Goal: Find specific page/section: Find specific page/section

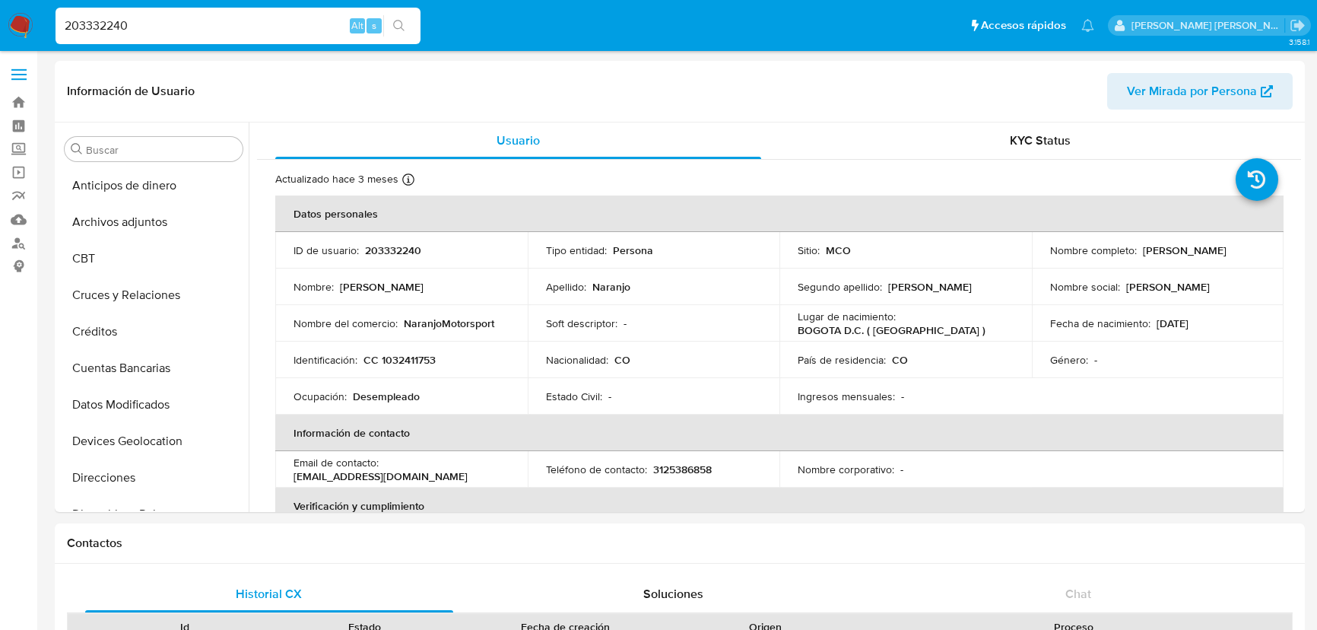
select select "10"
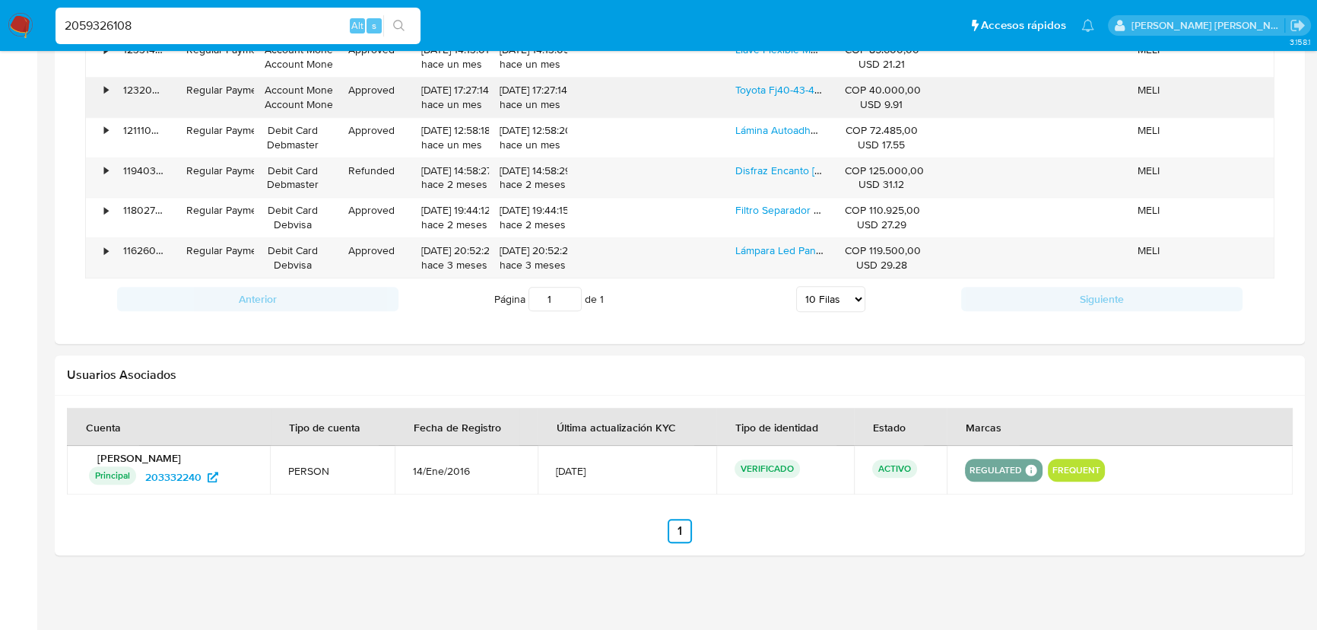
scroll to position [822, 0]
type input "2059326108"
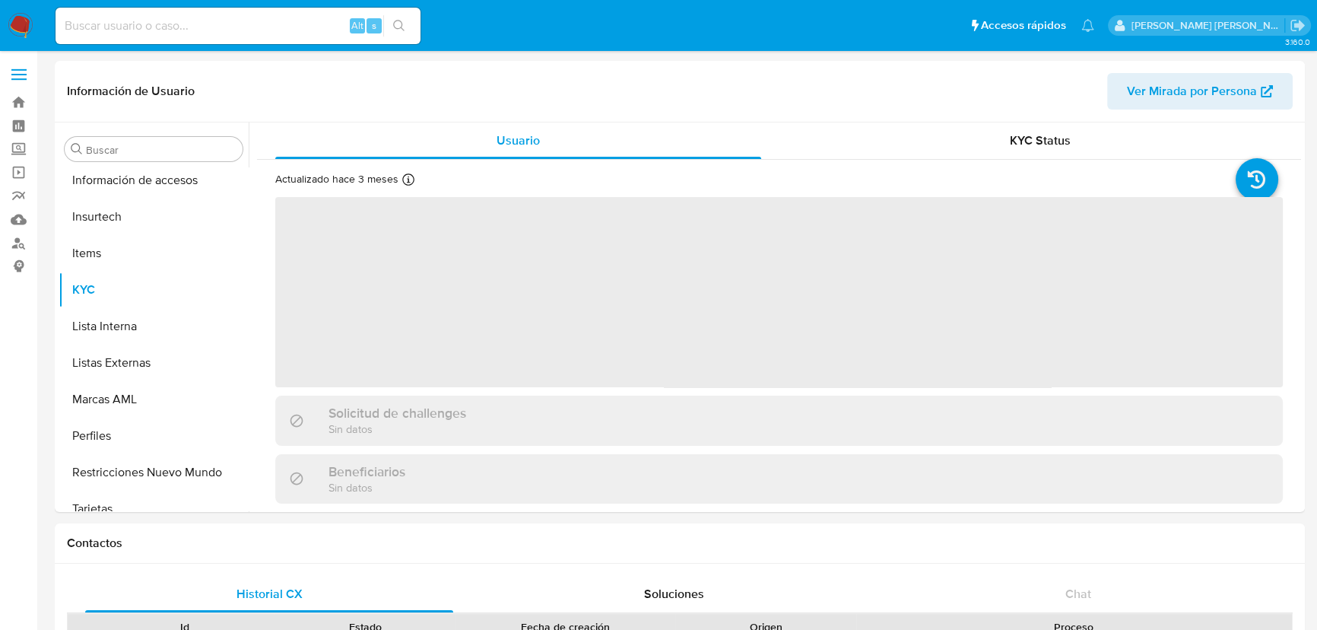
scroll to position [642, 0]
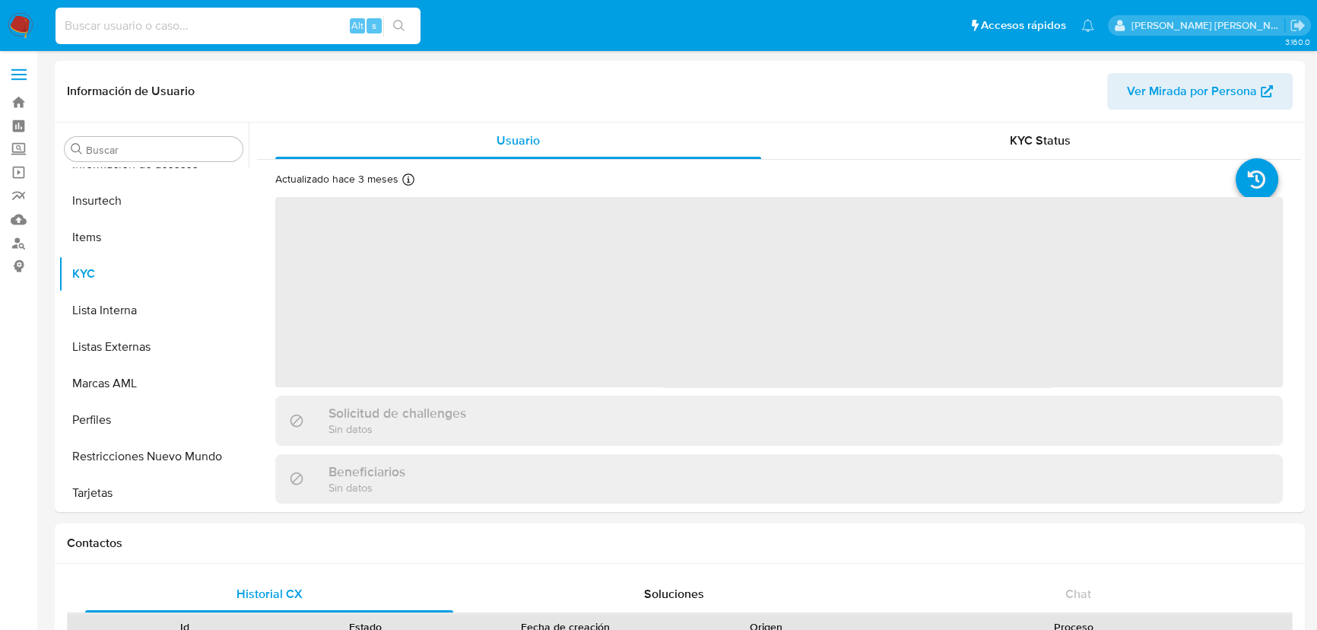
click at [249, 31] on input at bounding box center [238, 26] width 365 height 20
paste input "2059326108"
type input "2059326108"
select select "10"
type input "2059326108"
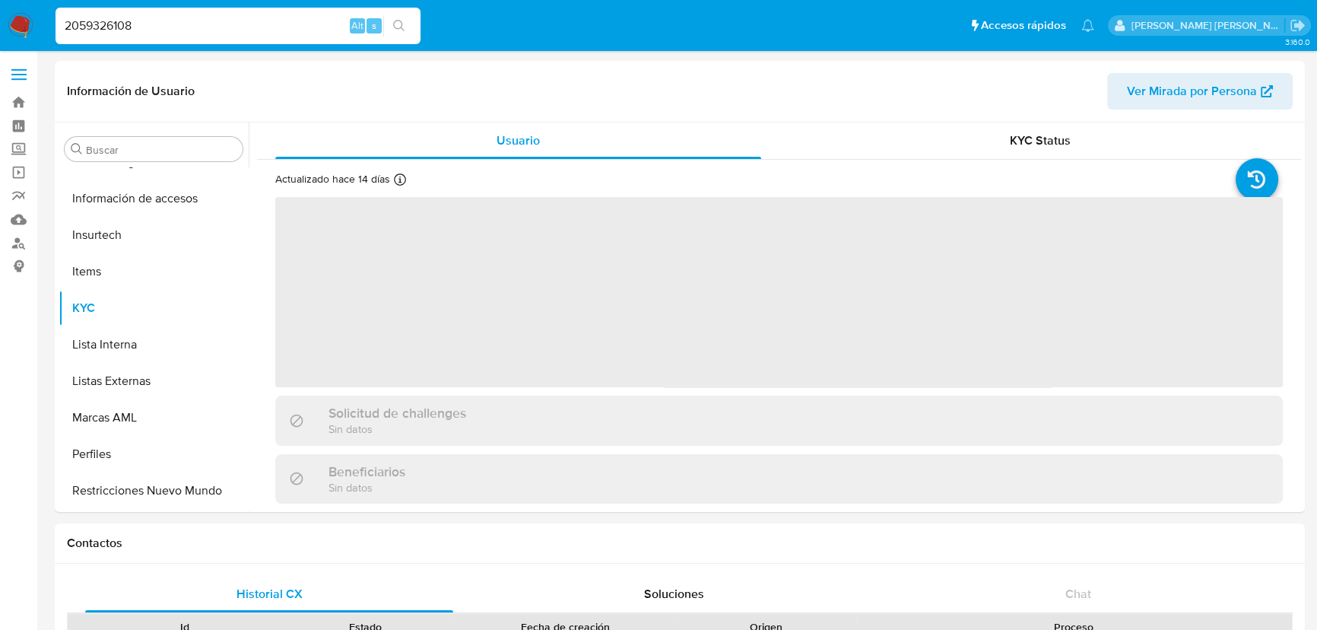
scroll to position [642, 0]
select select "10"
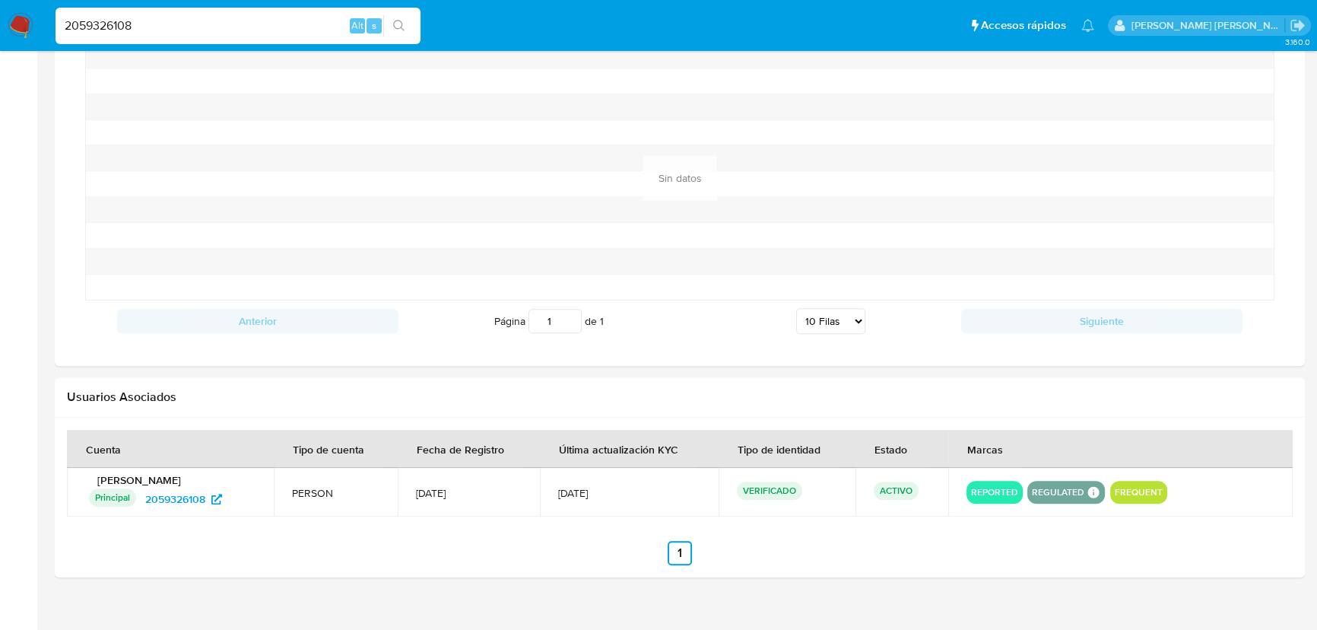
scroll to position [1102, 0]
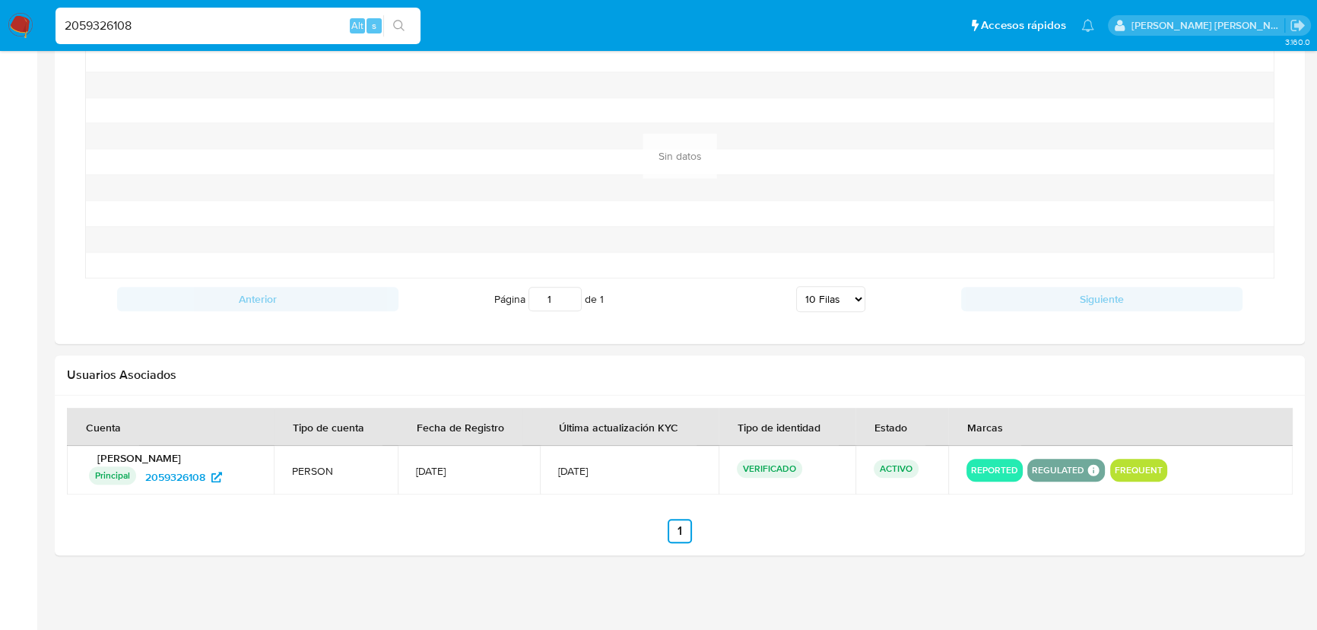
drag, startPoint x: 179, startPoint y: 21, endPoint x: 44, endPoint y: 4, distance: 136.5
click at [44, 4] on nav "Pausado Ver notificaciones 2059326108 Alt s Accesos rápidos Presiona las siguie…" at bounding box center [658, 25] width 1317 height 51
paste input "mNsdl26UCeoWPflLgngu1lYe"
type input "mNsdl26UCeoWPflLgngu1lYe"
click at [401, 22] on icon "search-icon" at bounding box center [399, 26] width 12 height 12
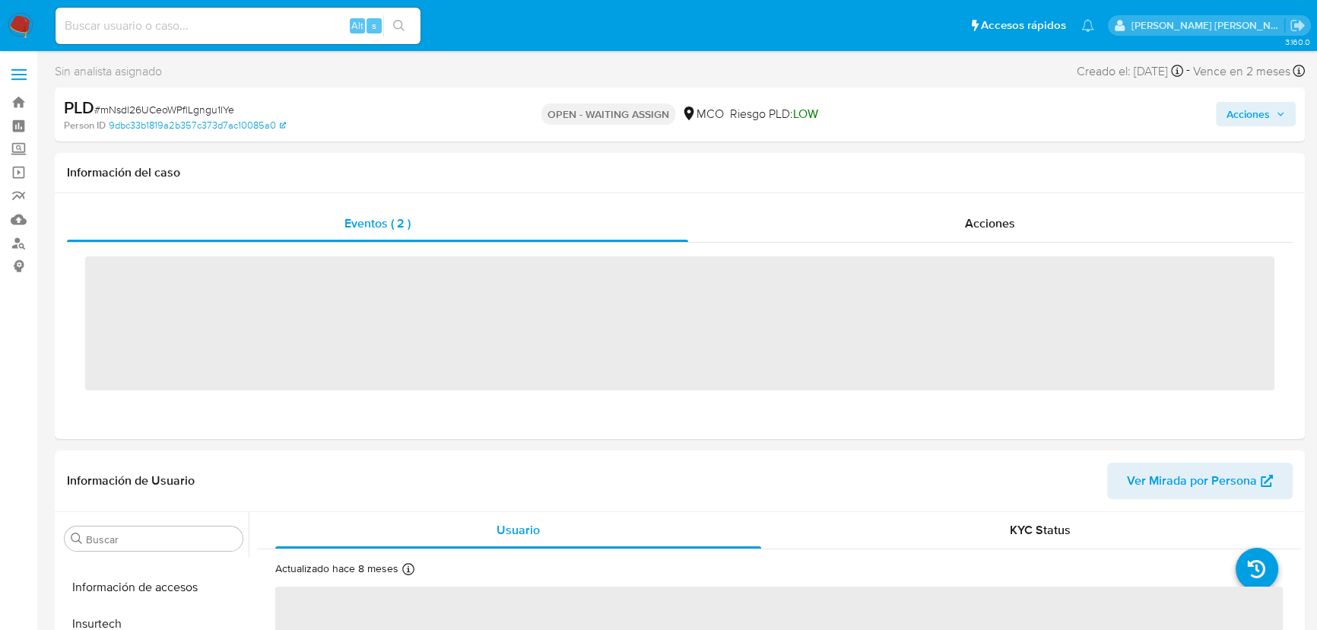
scroll to position [642, 0]
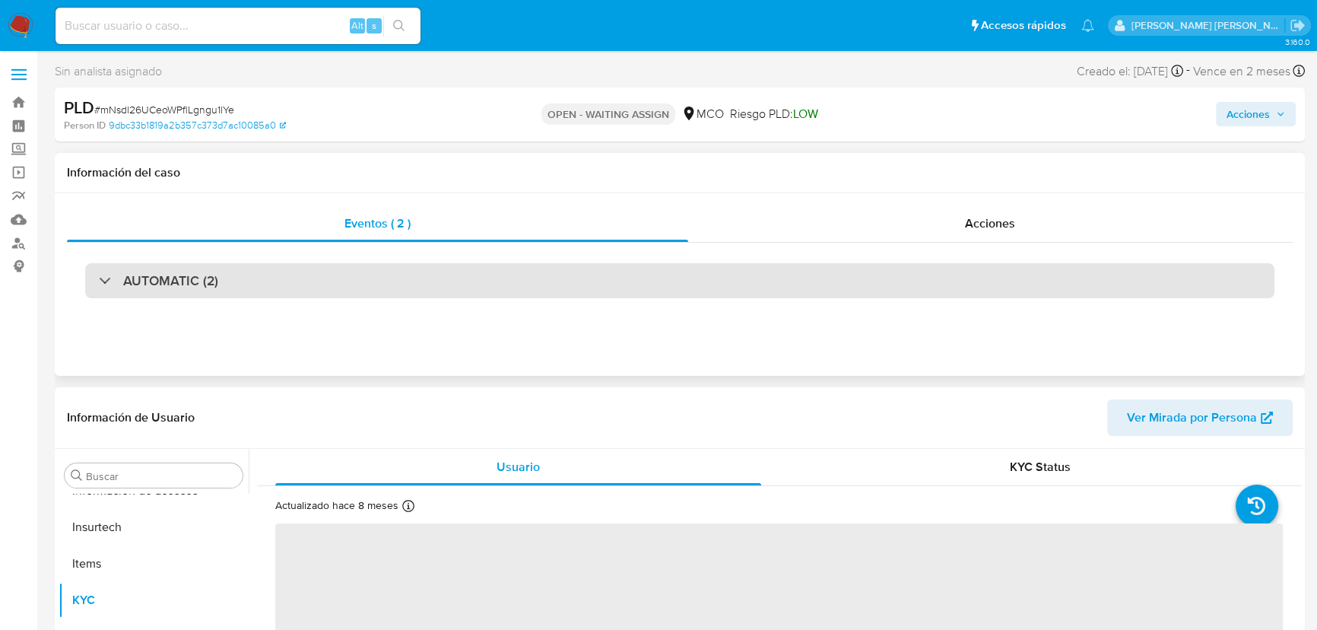
select select "10"
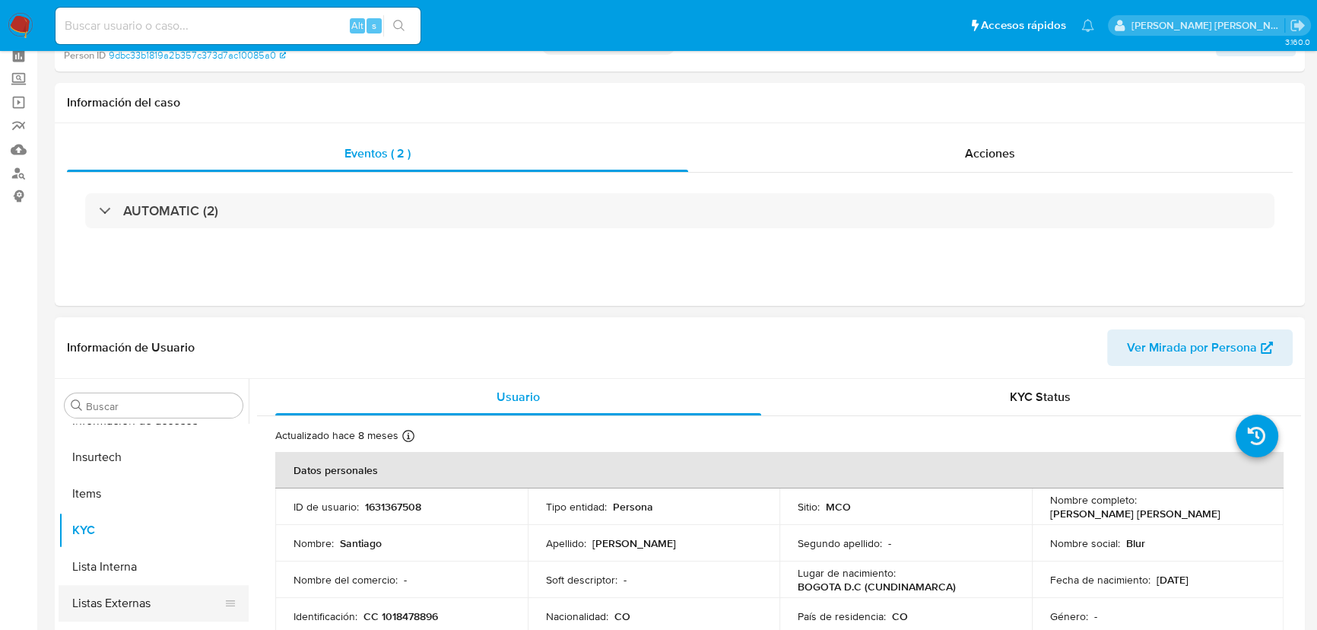
scroll to position [138, 0]
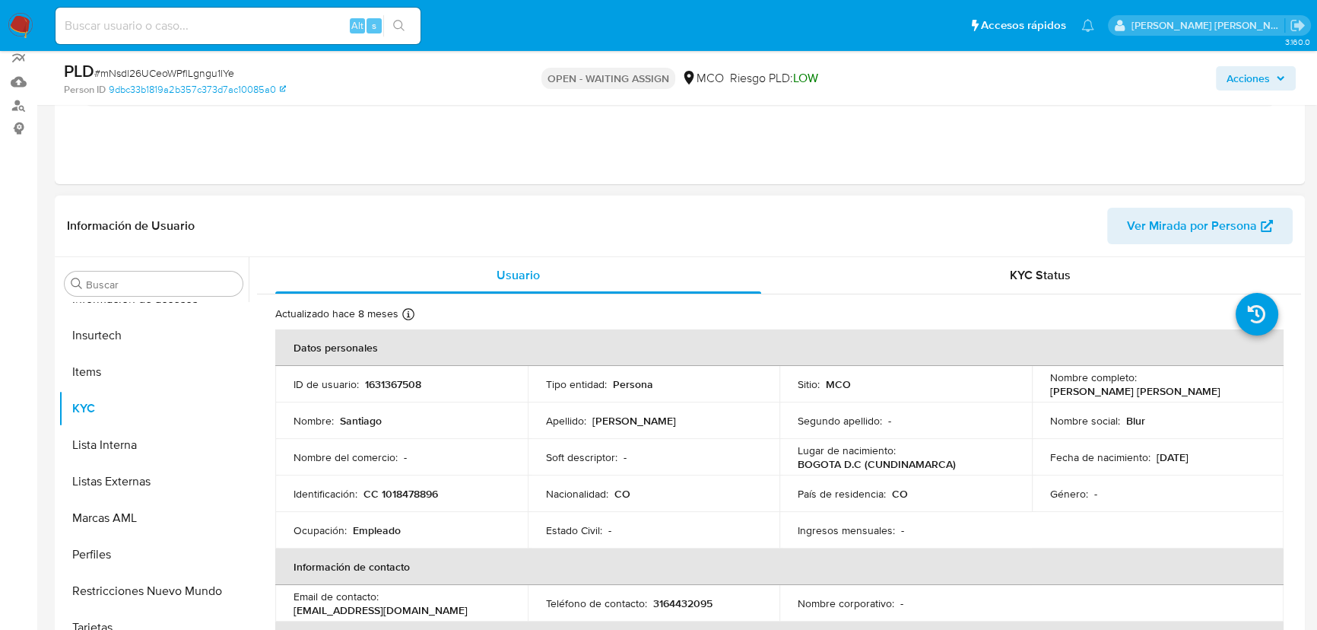
click at [386, 382] on p "1631367508" at bounding box center [393, 384] width 56 height 14
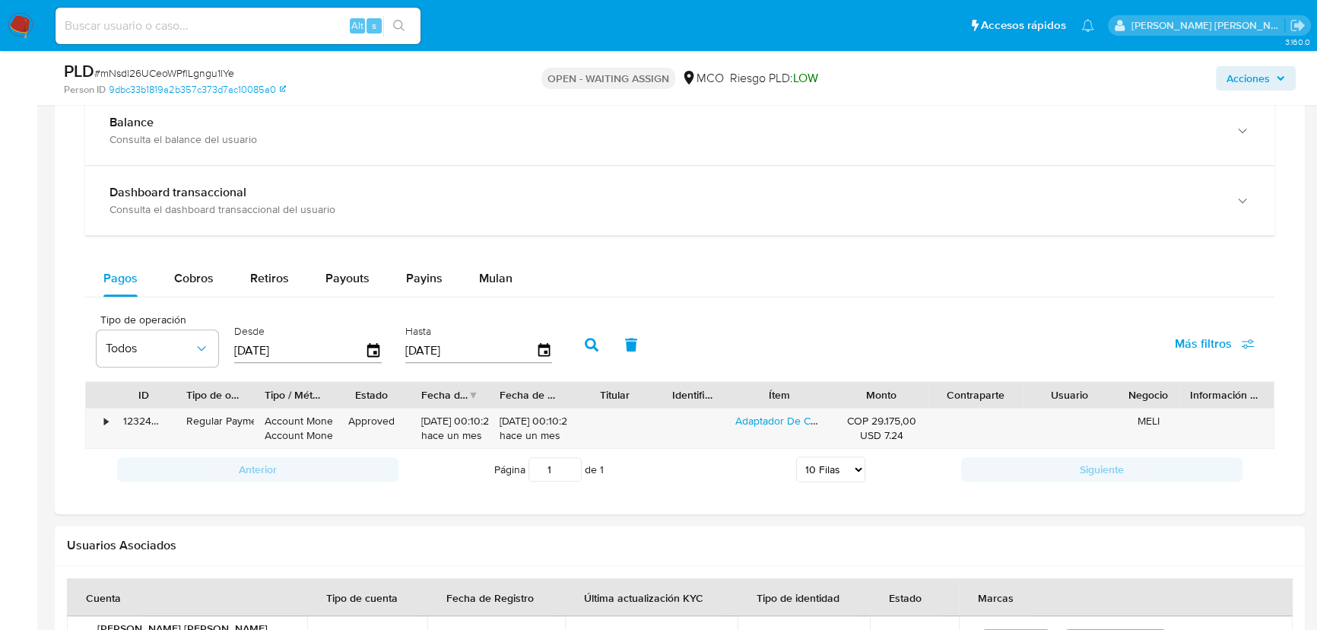
scroll to position [1156, 0]
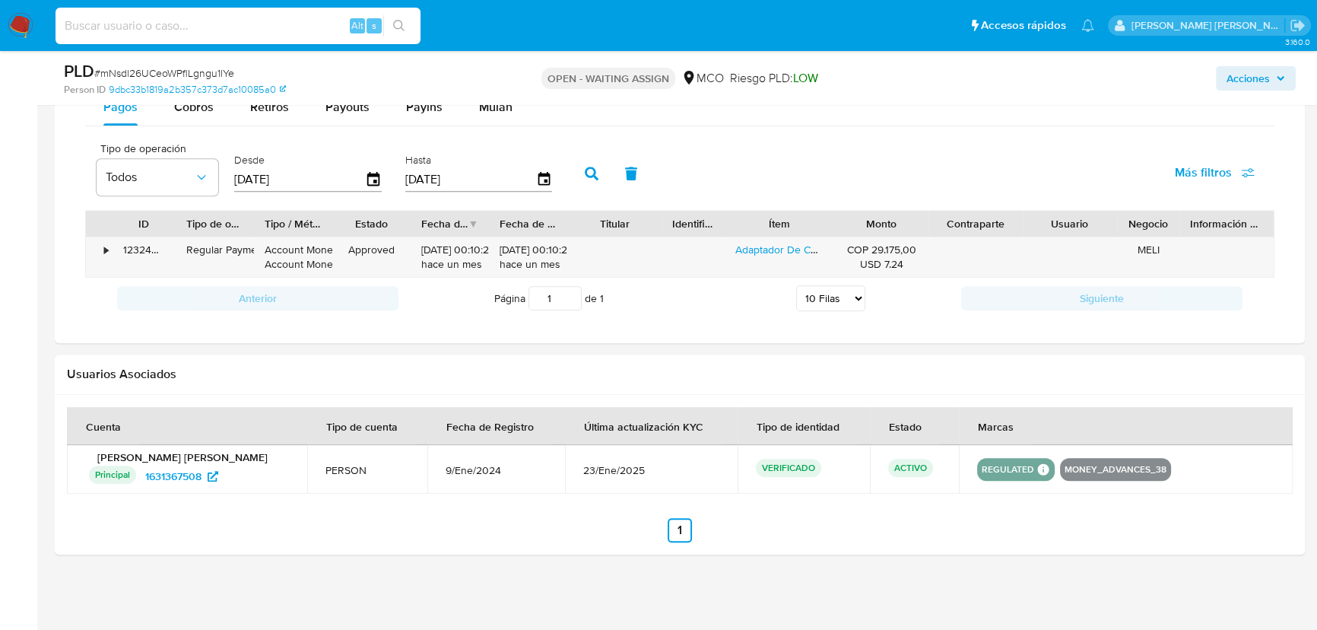
click at [147, 28] on input at bounding box center [238, 26] width 365 height 20
paste input "2044500079"
type input "2044500079"
click at [401, 30] on icon "search-icon" at bounding box center [399, 26] width 12 height 12
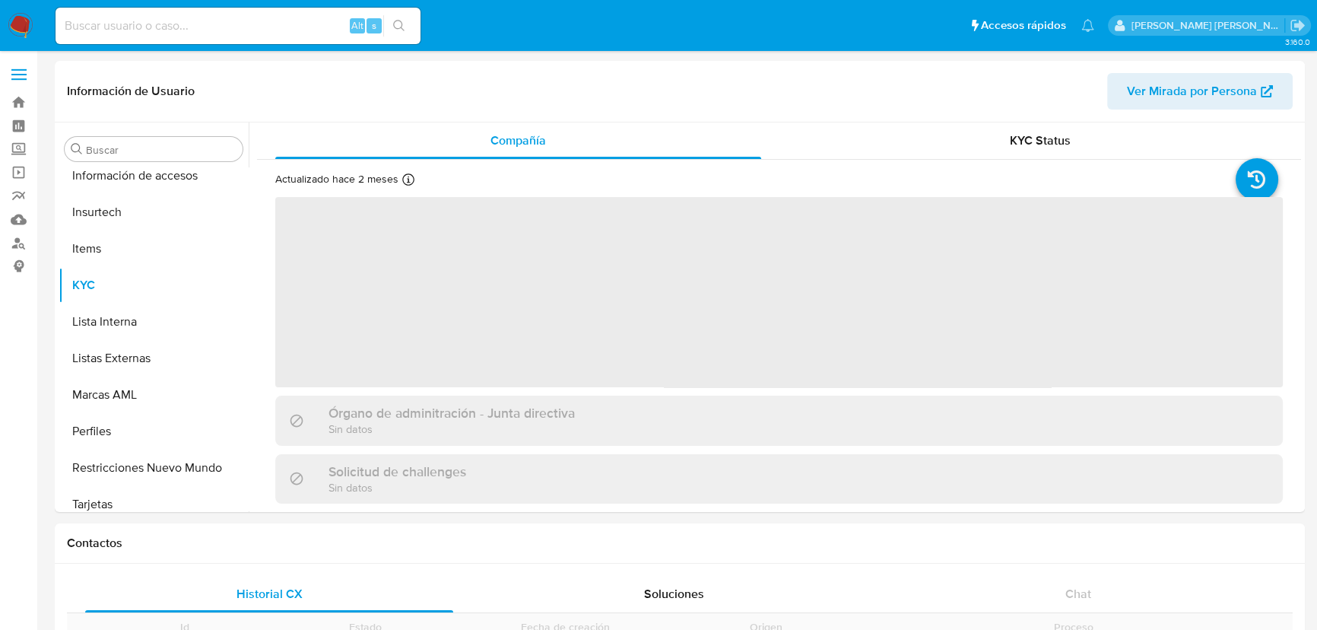
scroll to position [642, 0]
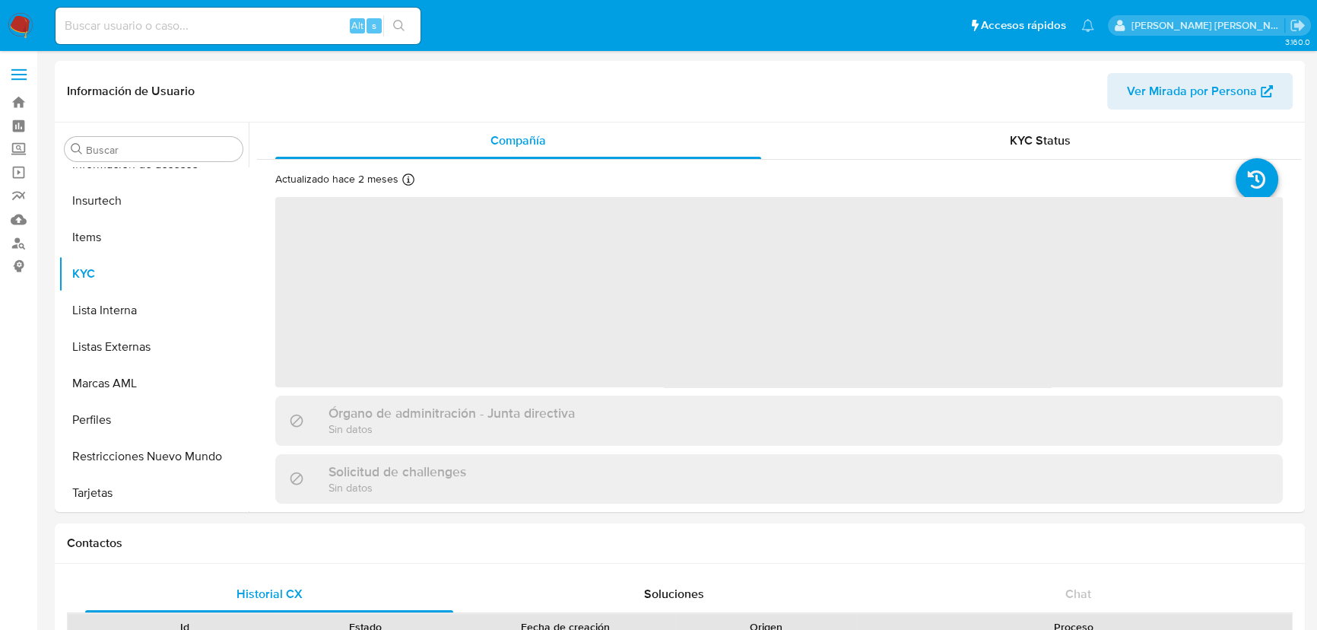
select select "10"
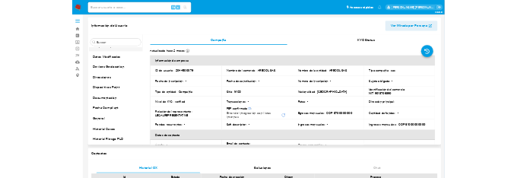
scroll to position [275, 0]
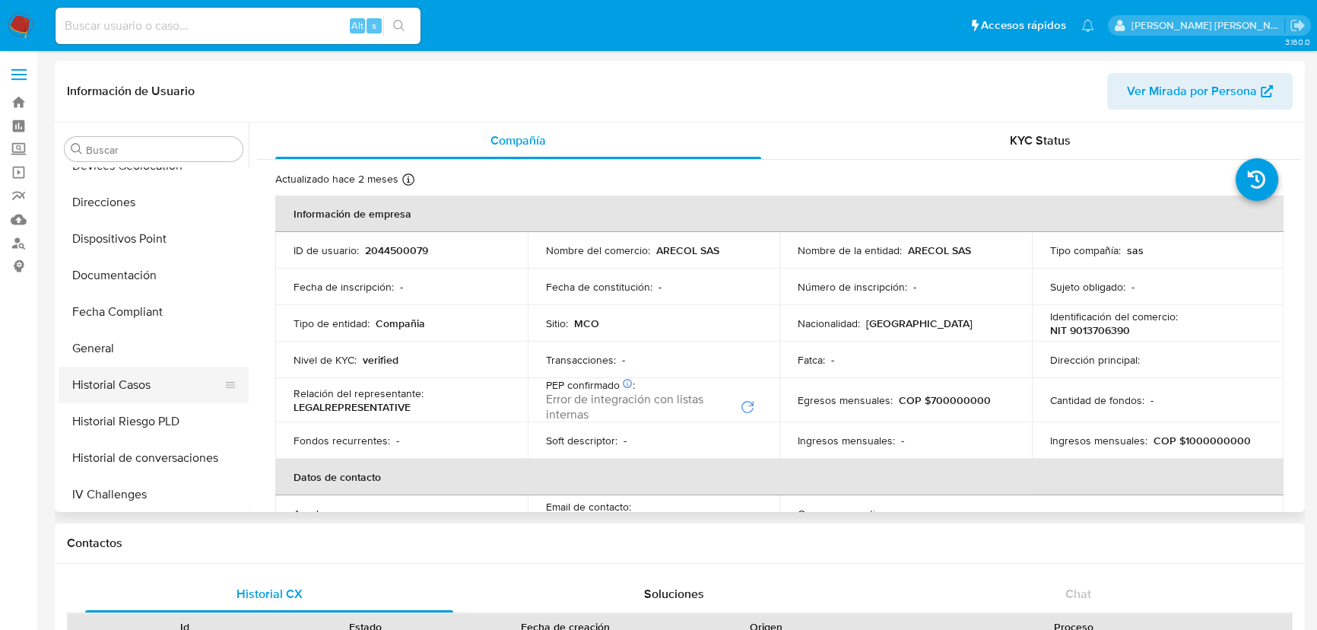
click at [123, 380] on button "Historial Casos" at bounding box center [148, 384] width 178 height 36
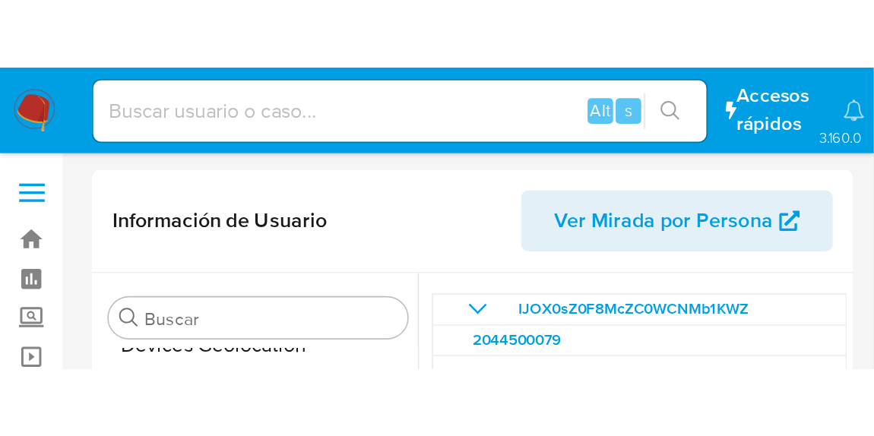
scroll to position [276, 0]
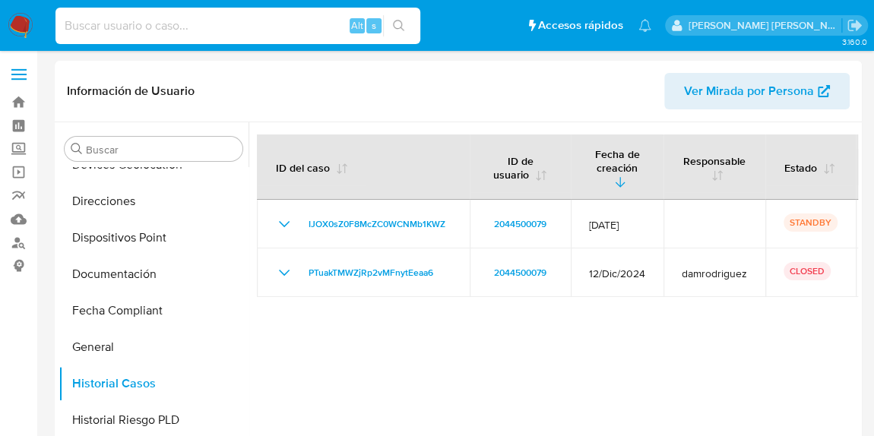
click at [225, 21] on input at bounding box center [238, 26] width 365 height 20
paste input "1447107985"
type input "1447107985"
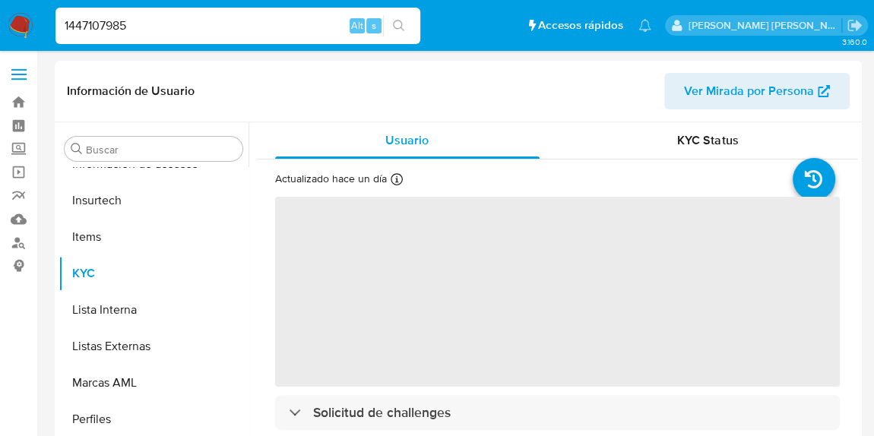
scroll to position [642, 0]
select select "10"
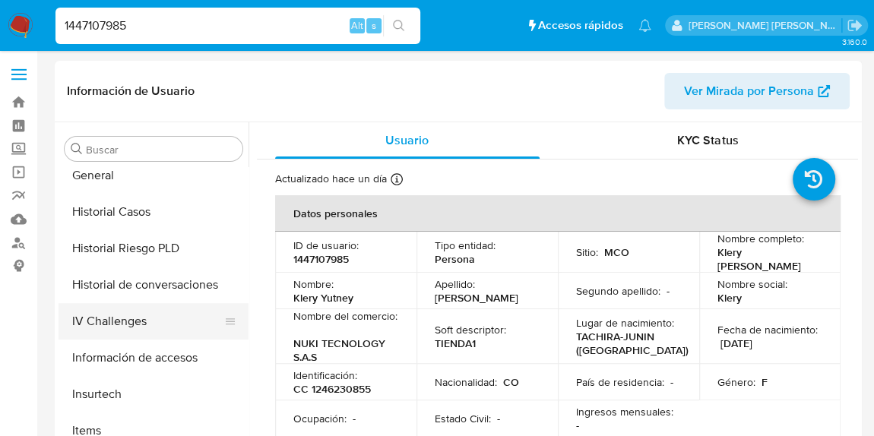
scroll to position [435, 0]
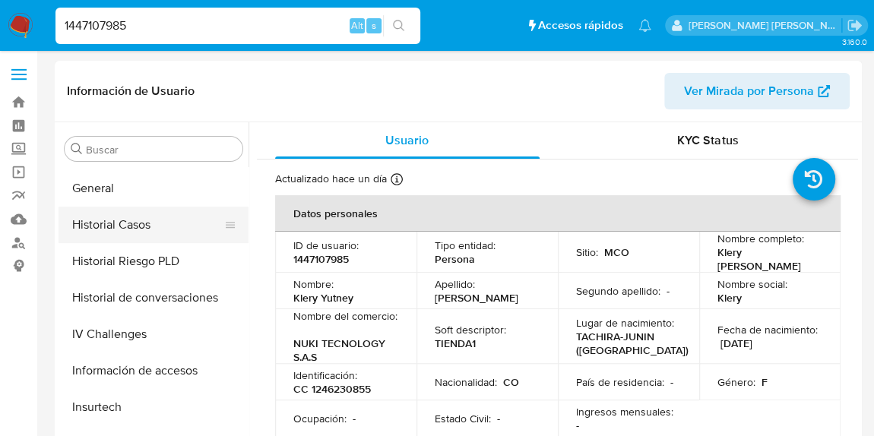
click at [138, 219] on button "Historial Casos" at bounding box center [148, 225] width 178 height 36
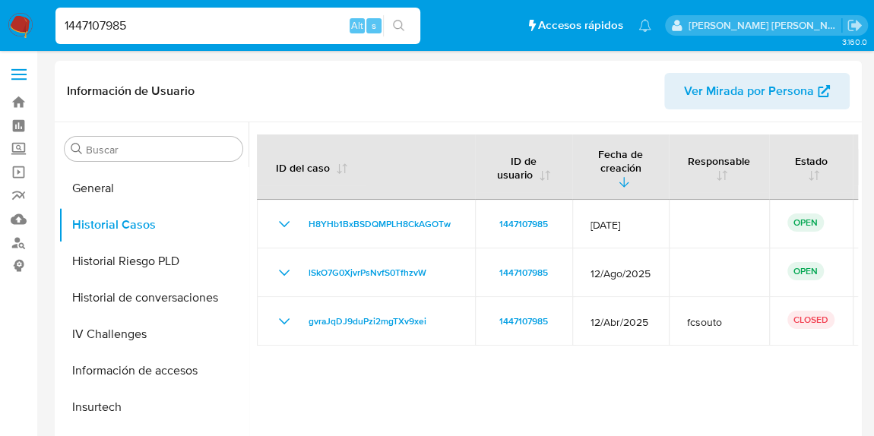
drag, startPoint x: 157, startPoint y: 21, endPoint x: 0, endPoint y: 36, distance: 158.2
click at [0, 36] on nav "Pausado Ver notificaciones 1447107985 Alt s Accesos rápidos Presiona las siguie…" at bounding box center [437, 25] width 874 height 51
paste input "242525895"
type input "2425258955"
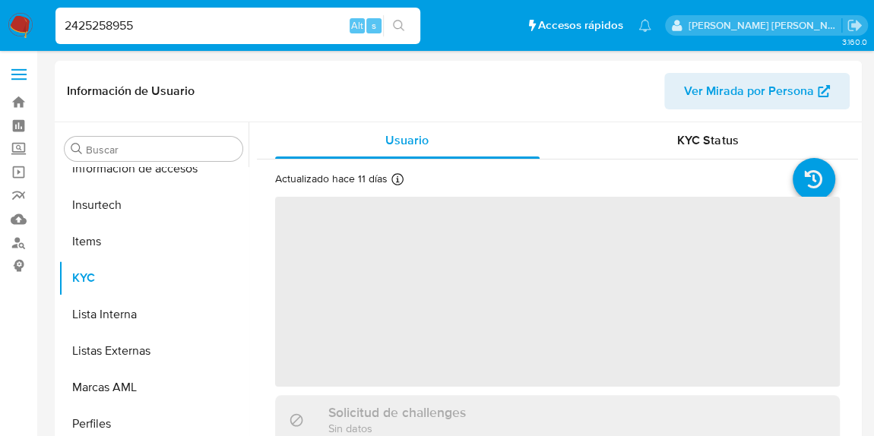
scroll to position [642, 0]
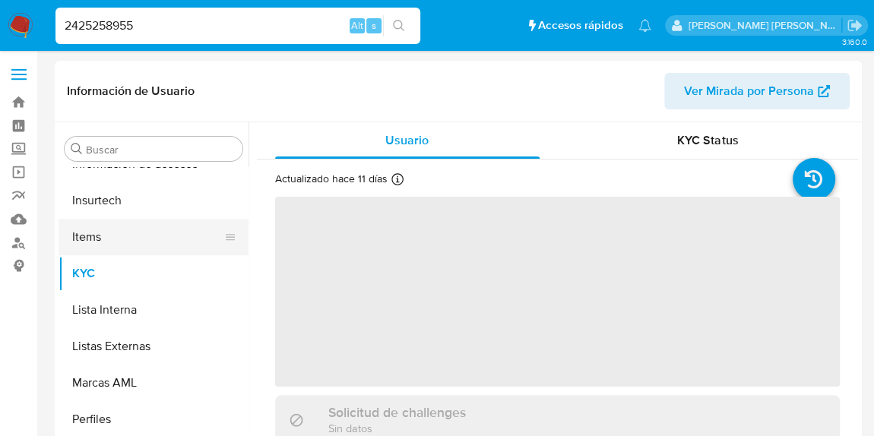
select select "10"
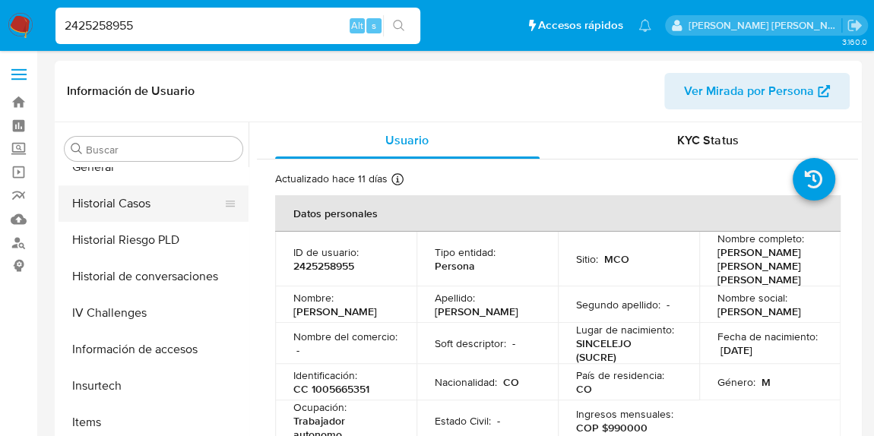
scroll to position [435, 0]
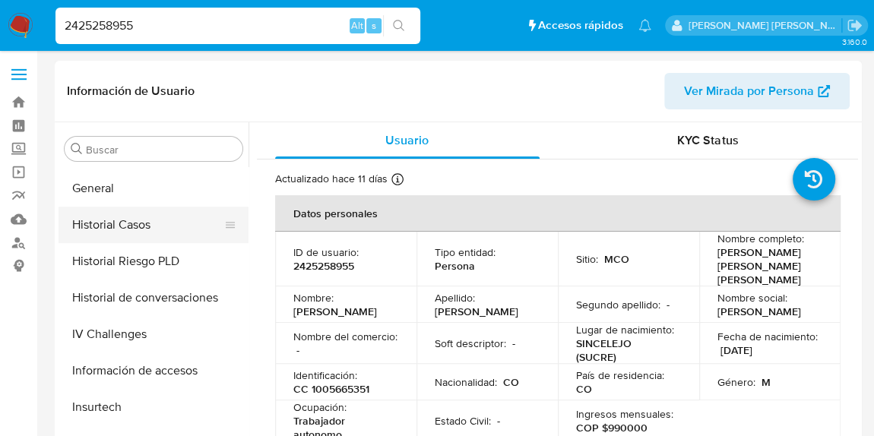
click at [143, 232] on button "Historial Casos" at bounding box center [148, 225] width 178 height 36
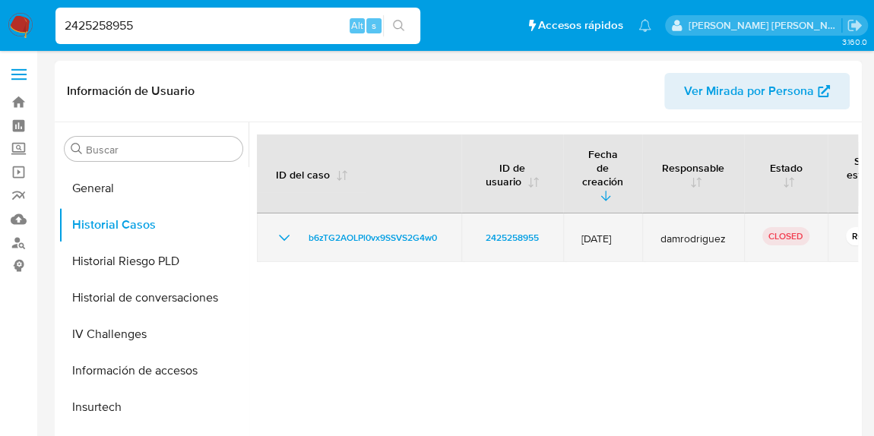
click at [284, 235] on icon "Mostrar/Ocultar" at bounding box center [284, 238] width 11 height 6
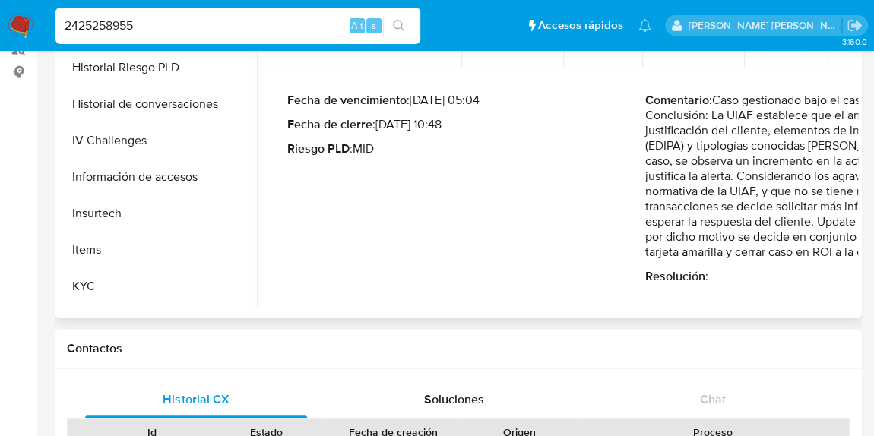
scroll to position [207, 0]
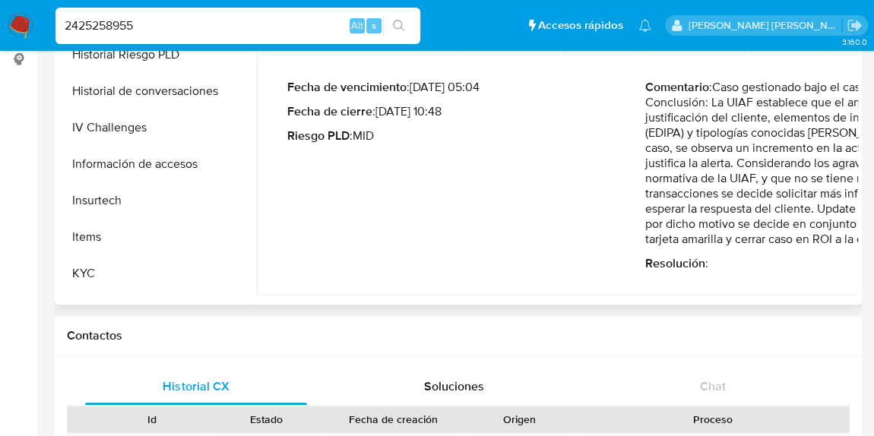
drag, startPoint x: 714, startPoint y: 93, endPoint x: 777, endPoint y: 230, distance: 150.7
click at [777, 230] on p "Comentario : Caso gestionado bajo el caselog del 03/09/2025 - Conclusión: La UI…" at bounding box center [825, 163] width 358 height 167
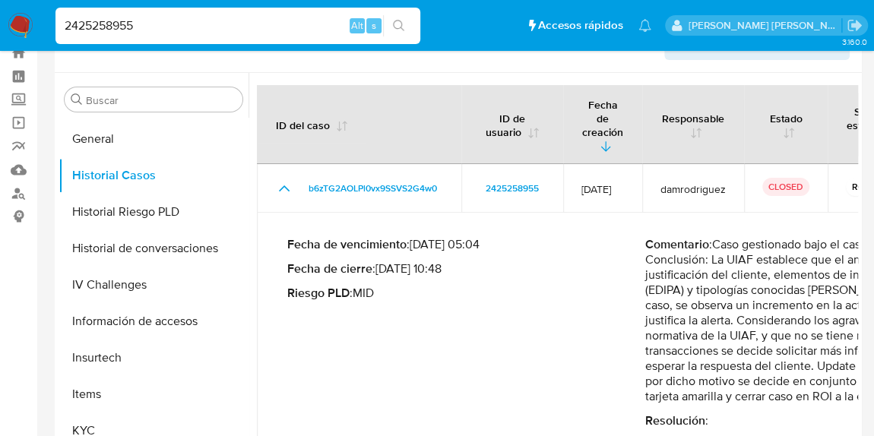
scroll to position [0, 0]
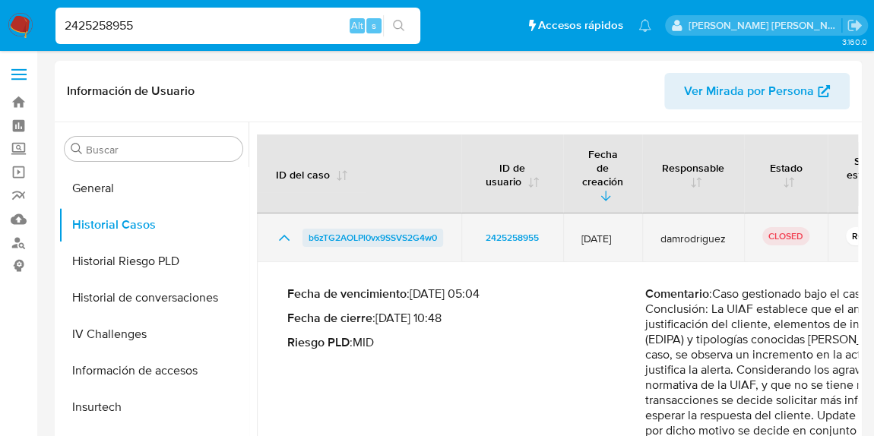
click at [340, 229] on span "b6zTG2AOLPl0vx9SSVS2G4w0" at bounding box center [373, 238] width 128 height 18
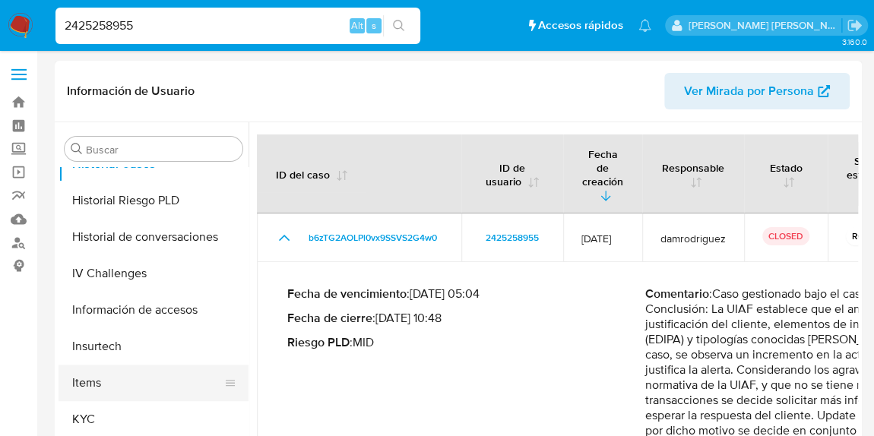
scroll to position [553, 0]
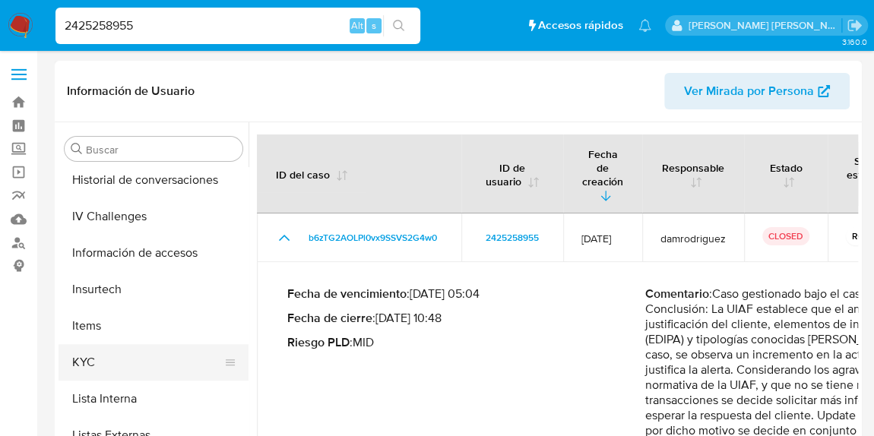
click at [137, 360] on button "KYC" at bounding box center [148, 362] width 178 height 36
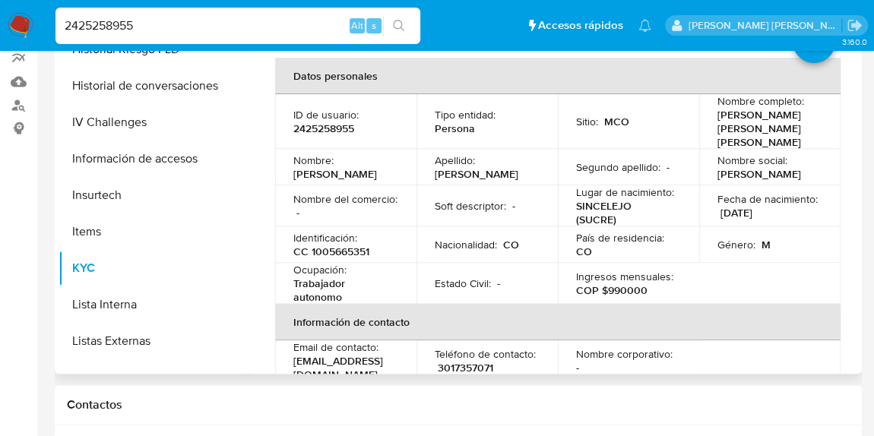
scroll to position [642, 0]
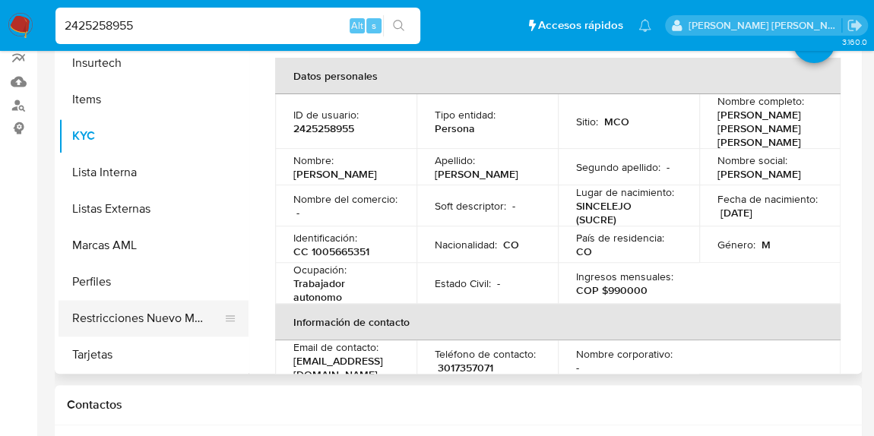
click at [174, 319] on button "Restricciones Nuevo Mundo" at bounding box center [148, 318] width 178 height 36
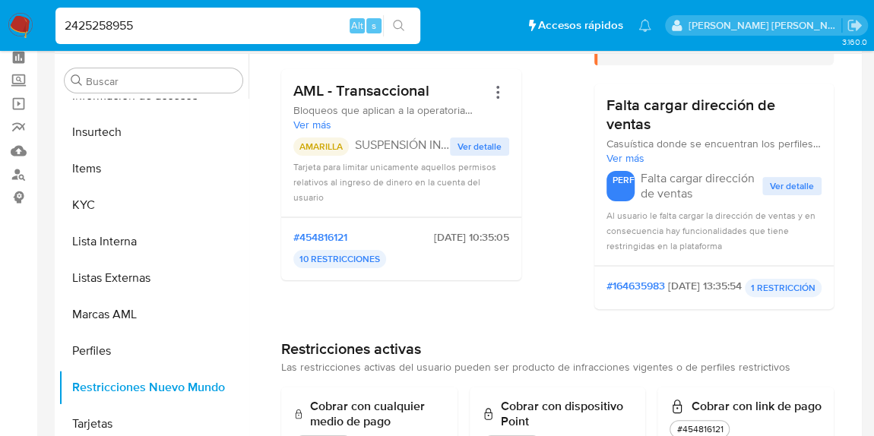
scroll to position [3, 0]
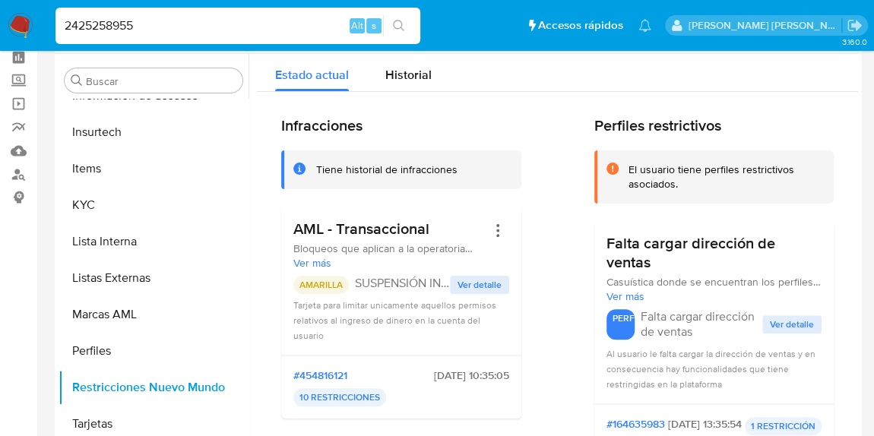
drag, startPoint x: 170, startPoint y: 20, endPoint x: 0, endPoint y: 24, distance: 169.6
click at [0, 24] on nav "Pausado Ver notificaciones 2425258955 Alt s Accesos rápidos Presiona las siguie…" at bounding box center [437, 25] width 874 height 51
paste input "89459777"
type input "89459777"
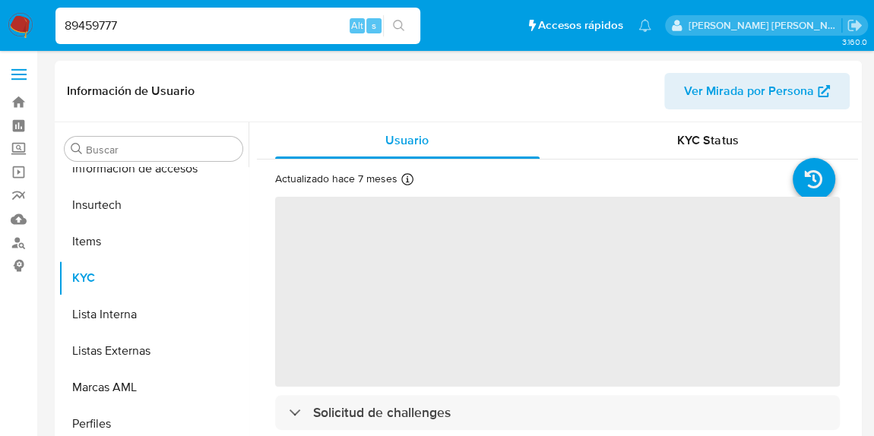
scroll to position [642, 0]
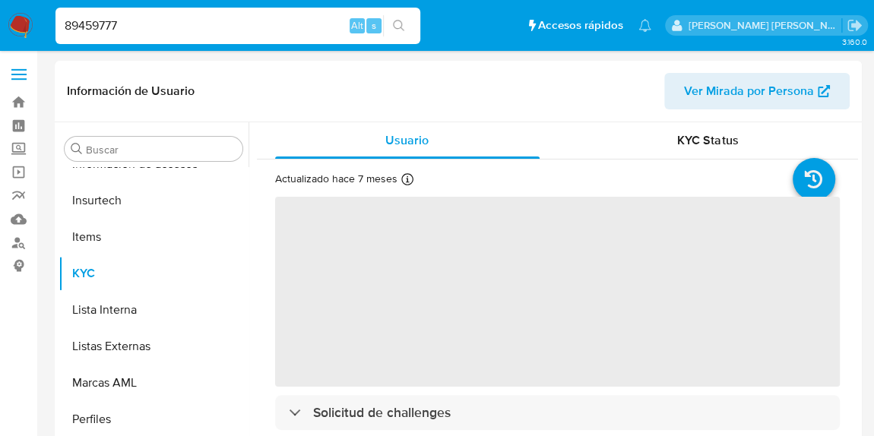
select select "10"
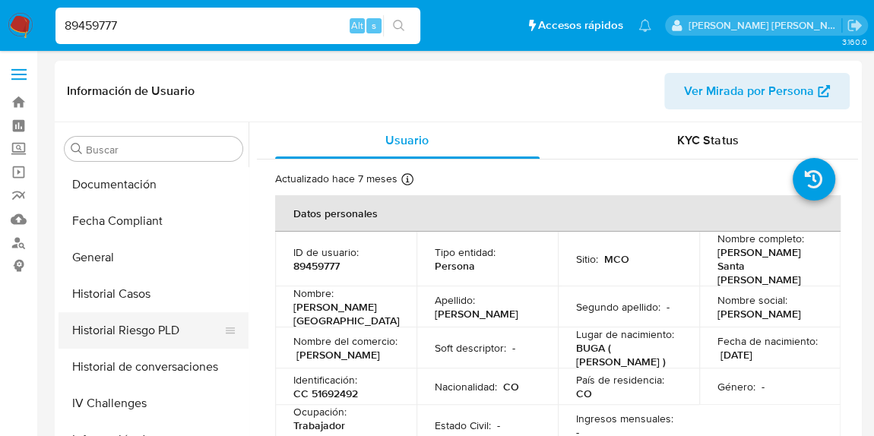
scroll to position [297, 0]
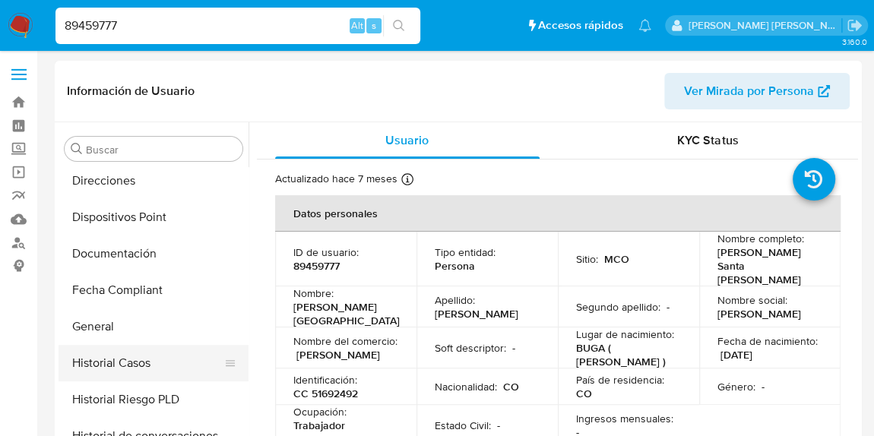
click at [166, 352] on button "Historial Casos" at bounding box center [148, 363] width 178 height 36
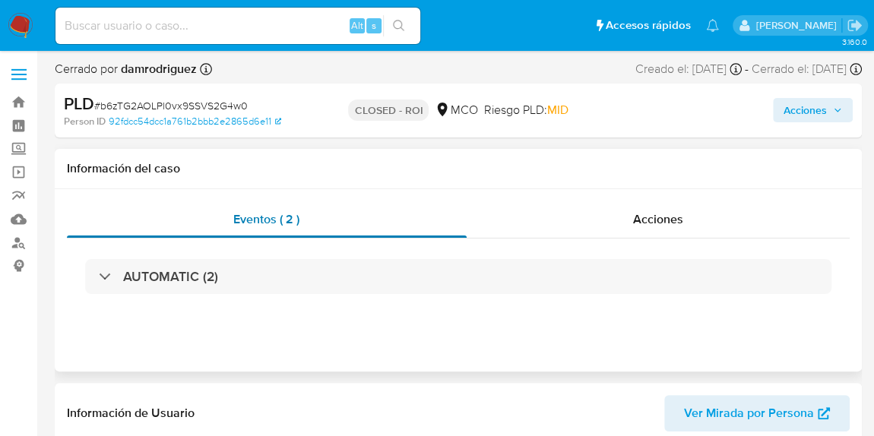
scroll to position [642, 0]
select select "10"
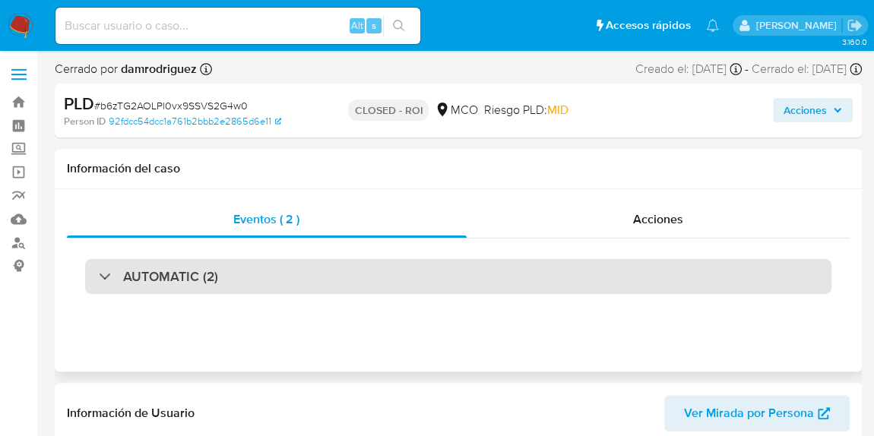
click at [104, 273] on div "AUTOMATIC (2)" at bounding box center [158, 276] width 119 height 17
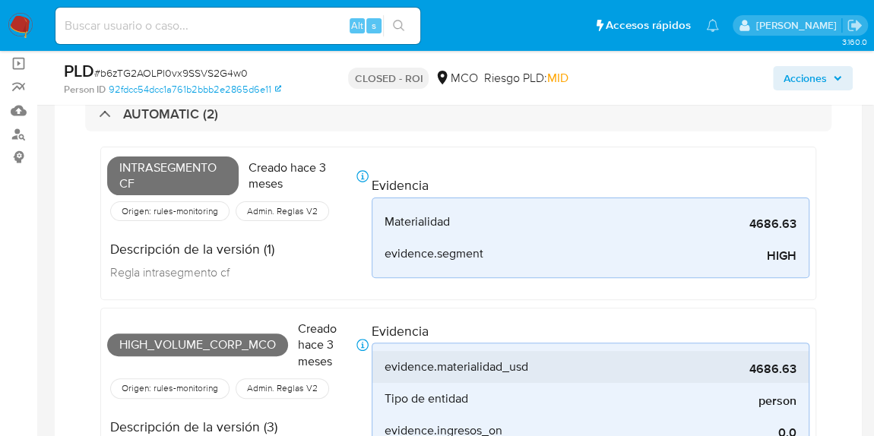
scroll to position [207, 0]
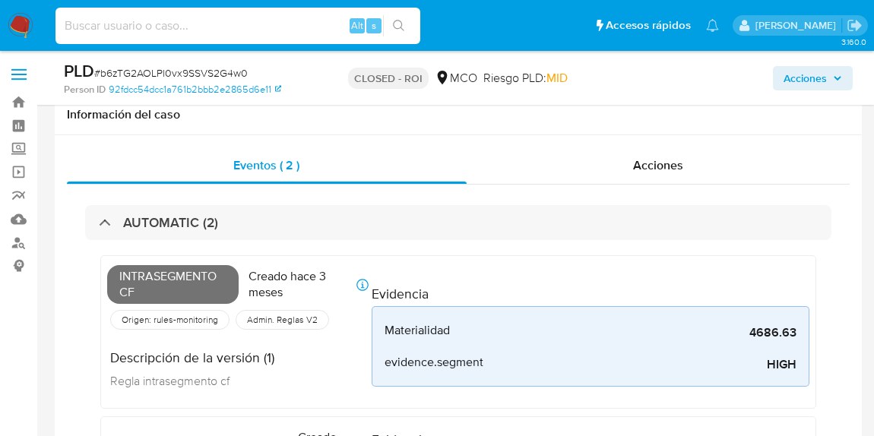
select select "10"
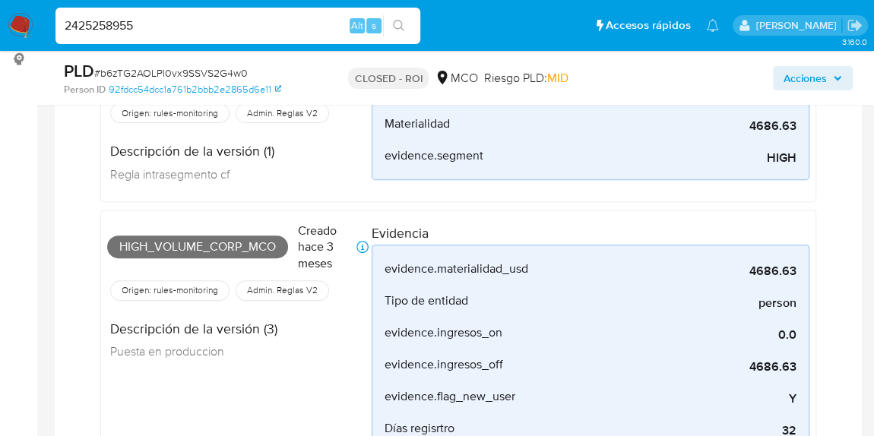
scroll to position [642, 0]
type input "2425258955"
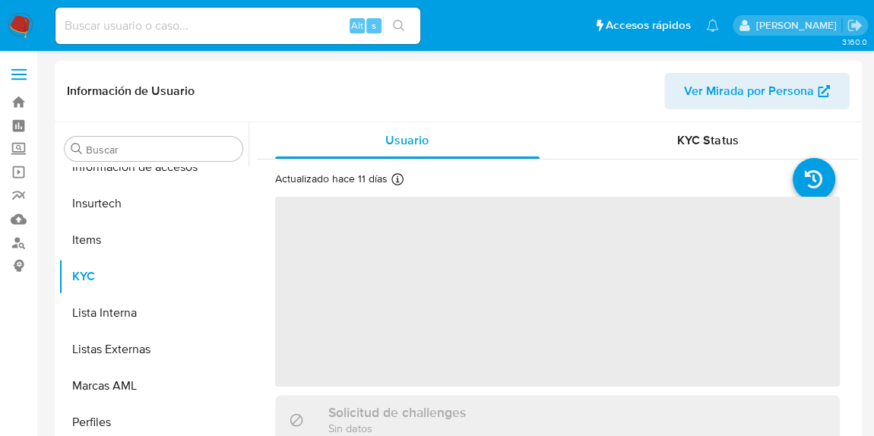
scroll to position [642, 0]
select select "10"
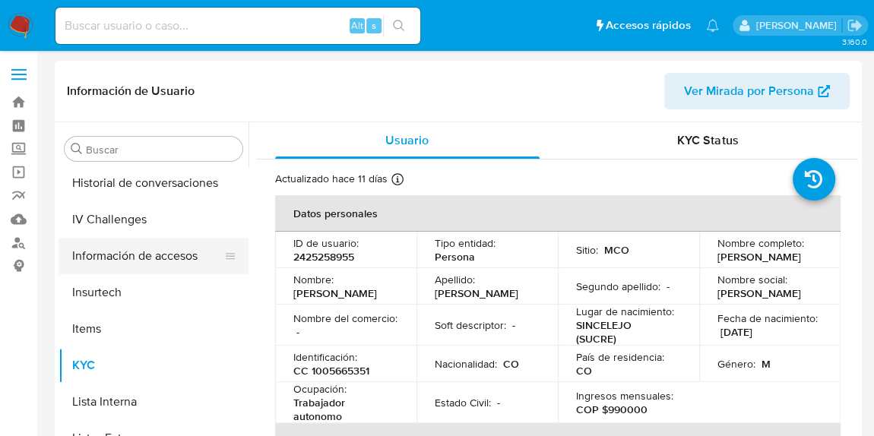
scroll to position [435, 0]
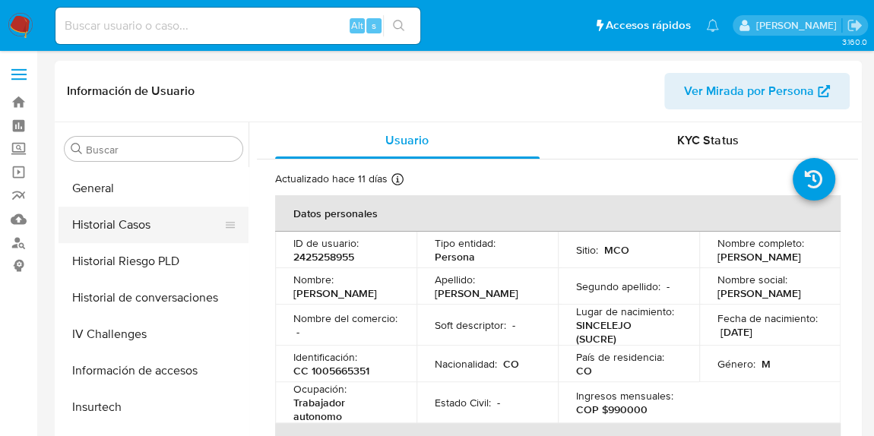
click at [120, 234] on button "Historial Casos" at bounding box center [148, 225] width 178 height 36
